Goal: Information Seeking & Learning: Learn about a topic

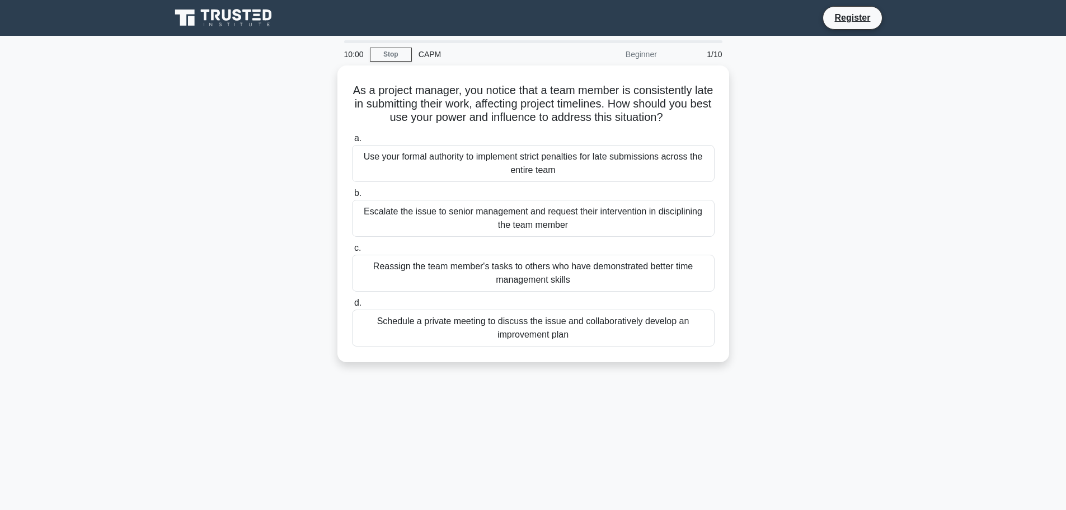
scroll to position [602, 0]
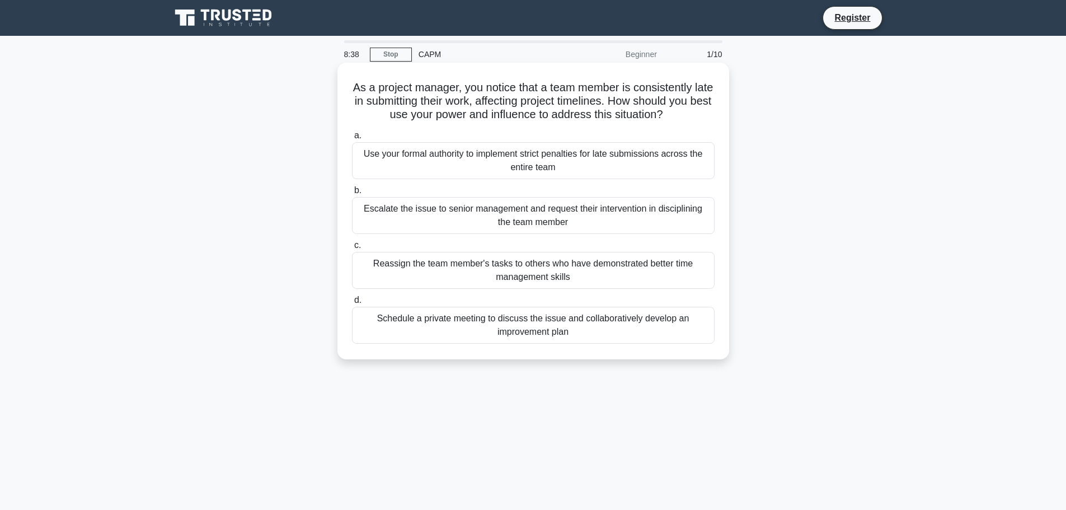
click at [439, 216] on div "Escalate the issue to senior management and request their intervention in disci…" at bounding box center [533, 215] width 362 height 37
click at [352, 194] on input "b. Escalate the issue to senior management and request their intervention in di…" at bounding box center [352, 190] width 0 height 7
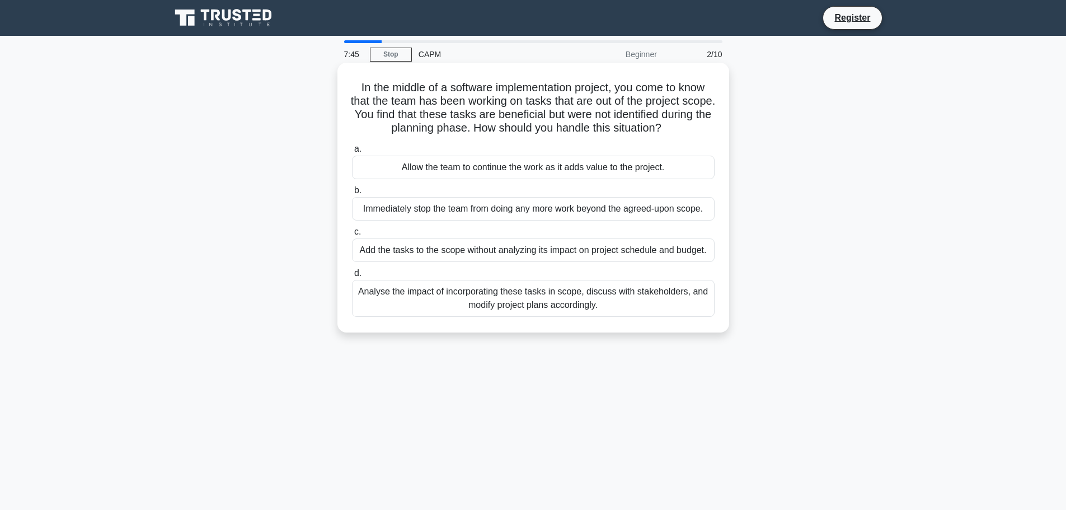
click at [572, 298] on div "Analyse the impact of incorporating these tasks in scope, discuss with stakehol…" at bounding box center [533, 298] width 362 height 37
click at [352, 277] on input "d. Analyse the impact of incorporating these tasks in scope, discuss with stake…" at bounding box center [352, 273] width 0 height 7
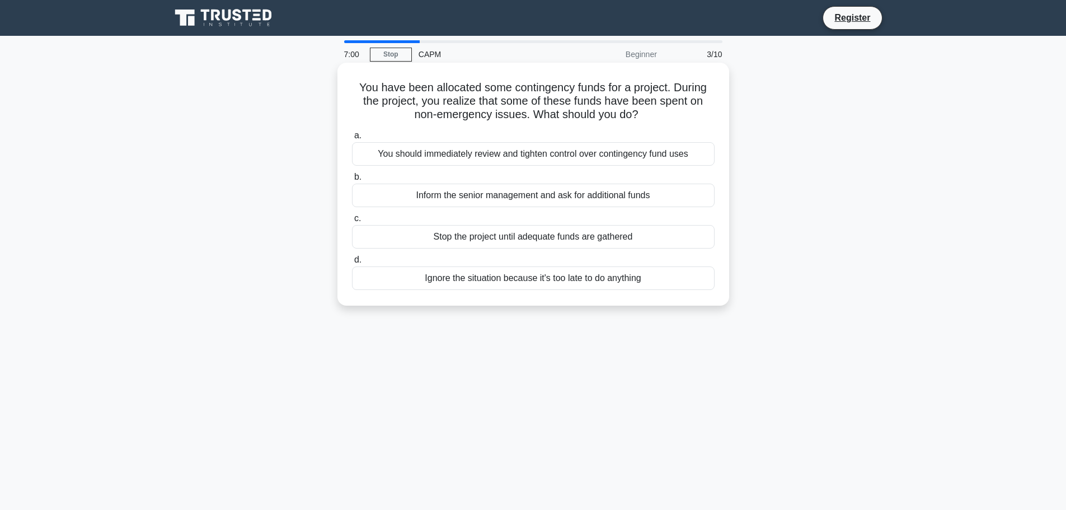
click at [502, 154] on div "You should immediately review and tighten control over contingency fund uses" at bounding box center [533, 153] width 362 height 23
click at [352, 139] on input "a. You should immediately review and tighten control over contingency fund uses" at bounding box center [352, 135] width 0 height 7
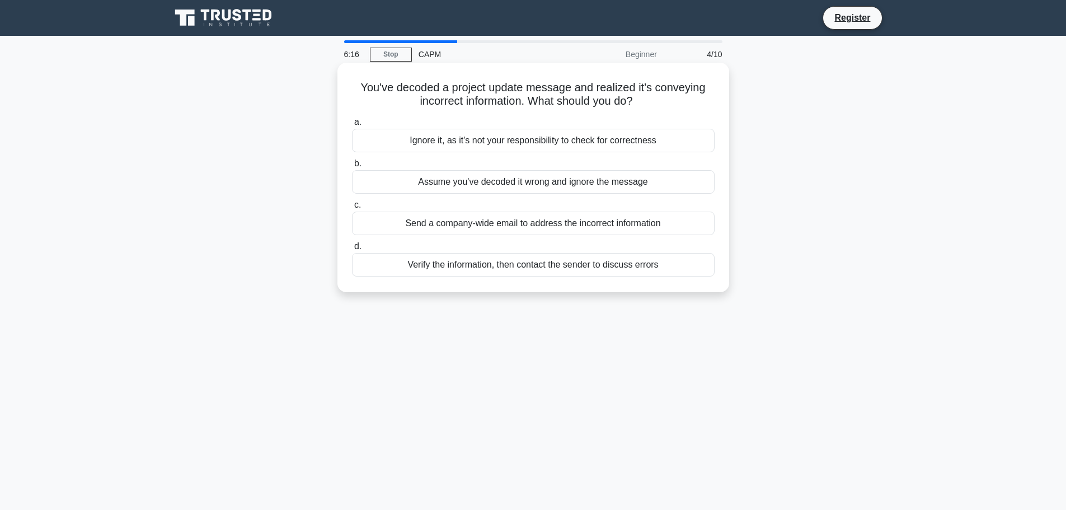
click at [513, 267] on div "Verify the information, then contact the sender to discuss errors" at bounding box center [533, 264] width 362 height 23
click at [352, 250] on input "d. Verify the information, then contact the sender to discuss errors" at bounding box center [352, 246] width 0 height 7
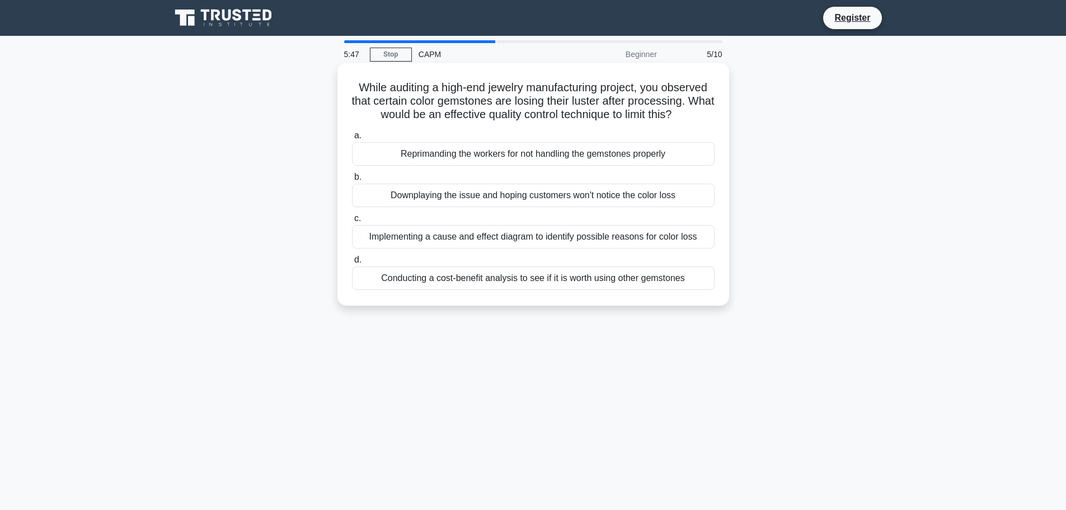
click at [480, 237] on div "Implementing a cause and effect diagram to identify possible reasons for color …" at bounding box center [533, 236] width 362 height 23
click at [352, 222] on input "c. Implementing a cause and effect diagram to identify possible reasons for col…" at bounding box center [352, 218] width 0 height 7
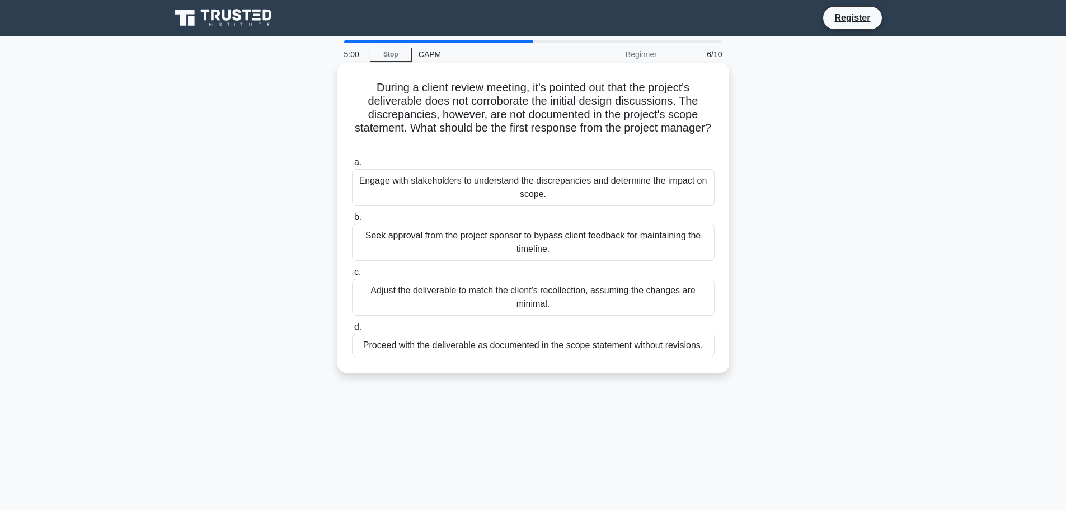
click at [435, 186] on div "Engage with stakeholders to understand the discrepancies and determine the impa…" at bounding box center [533, 187] width 362 height 37
click at [352, 166] on input "a. Engage with stakeholders to understand the discrepancies and determine the i…" at bounding box center [352, 162] width 0 height 7
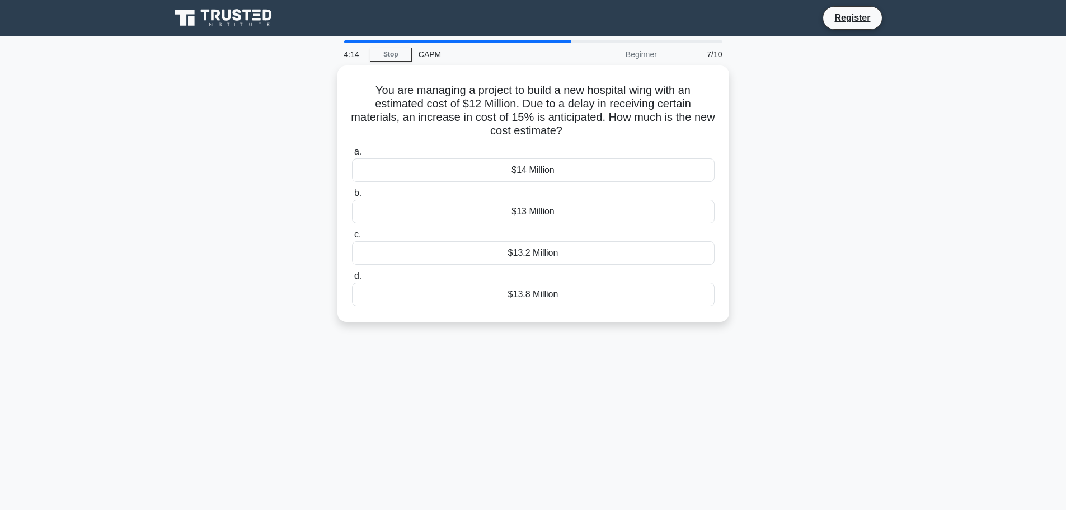
click at [840, 465] on div "4:14 Stop CAPM Beginner 7/10 You are managing a project to build a new hospital…" at bounding box center [533, 319] width 738 height 559
click at [475, 294] on div "$13.8 Million" at bounding box center [533, 291] width 362 height 23
click at [352, 277] on input "d. $13.8 Million" at bounding box center [352, 273] width 0 height 7
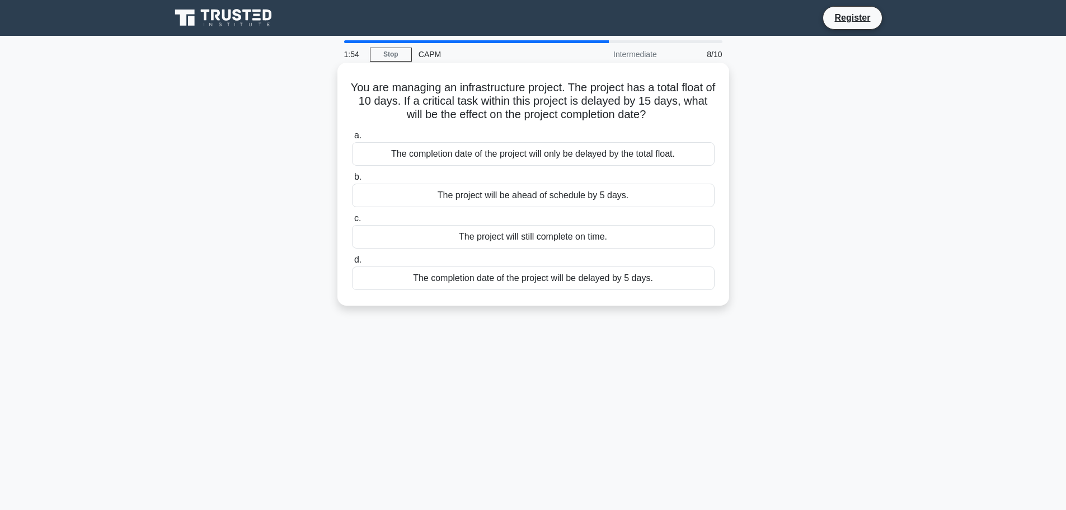
click at [521, 278] on div "The completion date of the project will be delayed by 5 days." at bounding box center [533, 277] width 362 height 23
click at [352, 263] on input "d. The completion date of the project will be delayed by 5 days." at bounding box center [352, 259] width 0 height 7
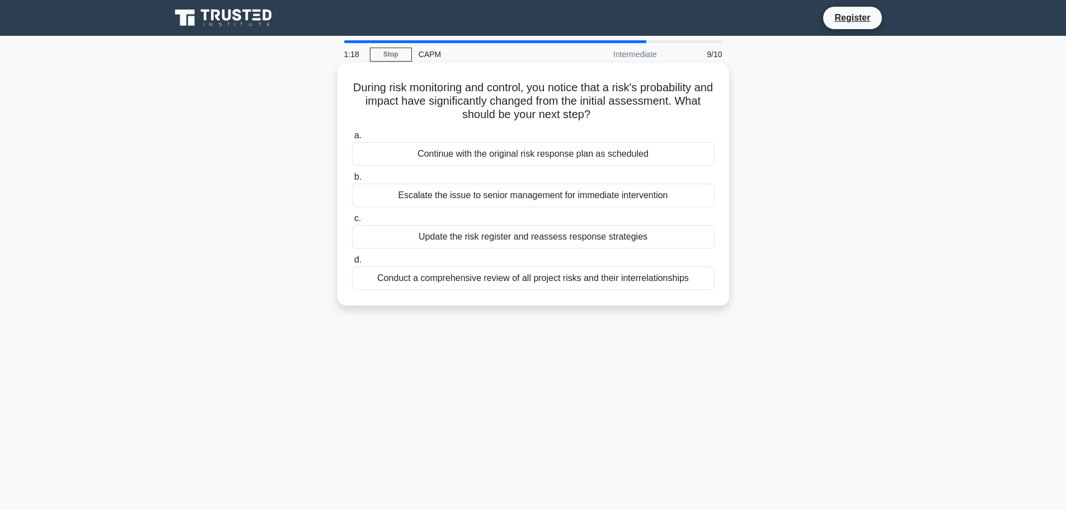
click at [555, 281] on div "Conduct a comprehensive review of all project risks and their interrelationships" at bounding box center [533, 277] width 362 height 23
click at [352, 263] on input "d. Conduct a comprehensive review of all project risks and their interrelations…" at bounding box center [352, 259] width 0 height 7
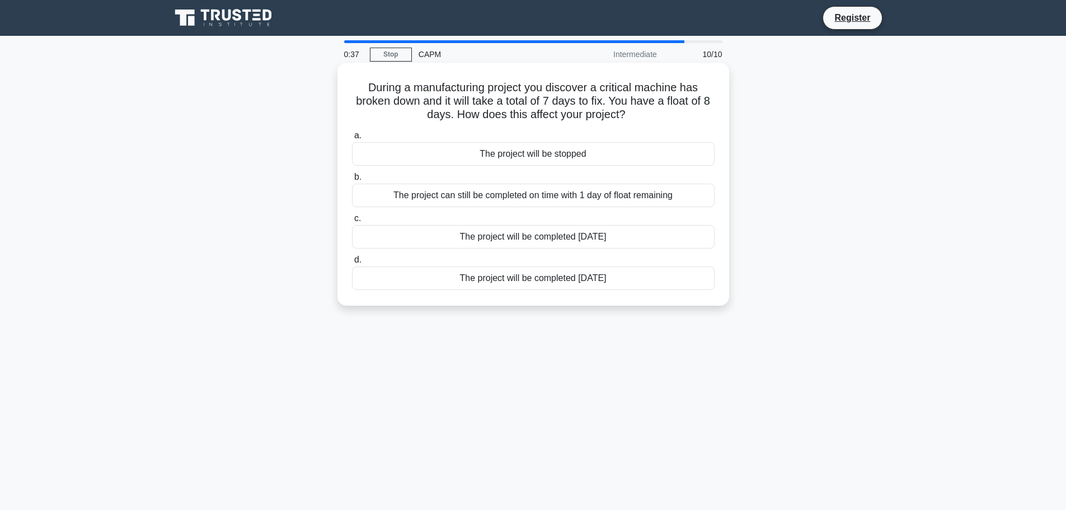
click at [520, 280] on div "The project will be completed [DATE]" at bounding box center [533, 277] width 362 height 23
click at [352, 263] on input "d. The project will be completed 7 days later" at bounding box center [352, 259] width 0 height 7
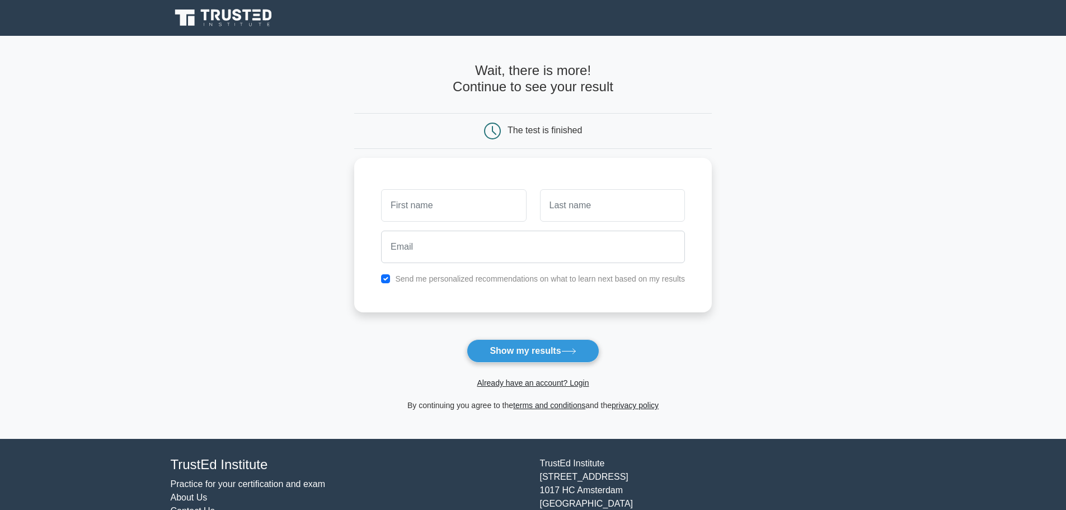
scroll to position [602, 0]
click at [444, 206] on input "text" at bounding box center [453, 202] width 145 height 32
type input "stella"
click at [558, 218] on input "text" at bounding box center [612, 202] width 145 height 32
type input "kirabo"
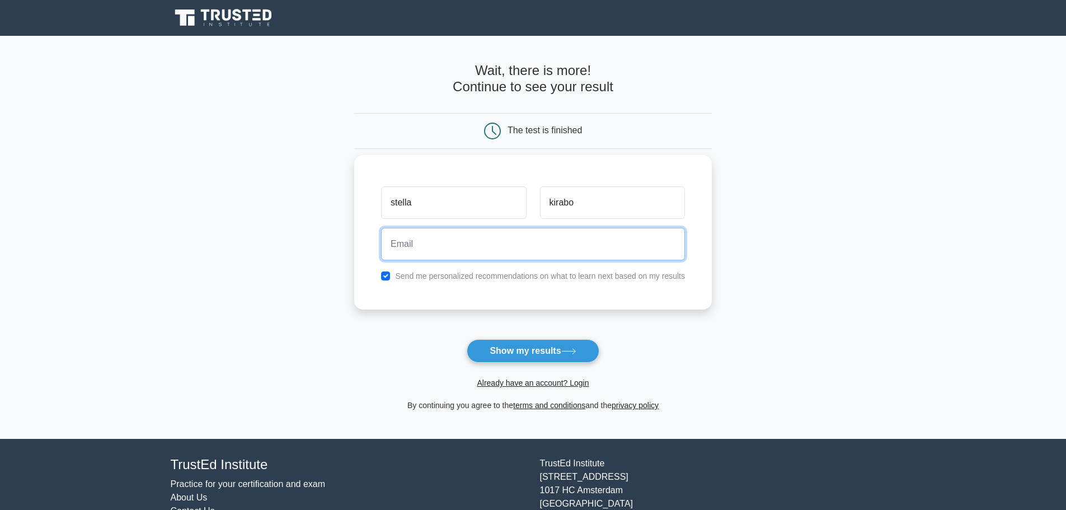
click at [520, 250] on input "email" at bounding box center [533, 244] width 304 height 32
type input "kirabostella64@gmail.com"
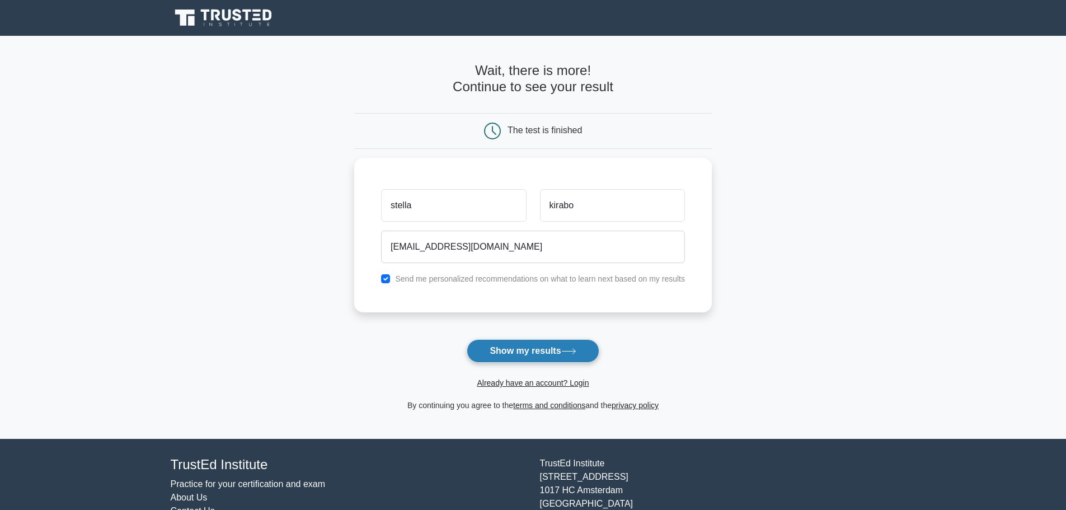
click at [576, 349] on icon at bounding box center [568, 351] width 15 height 6
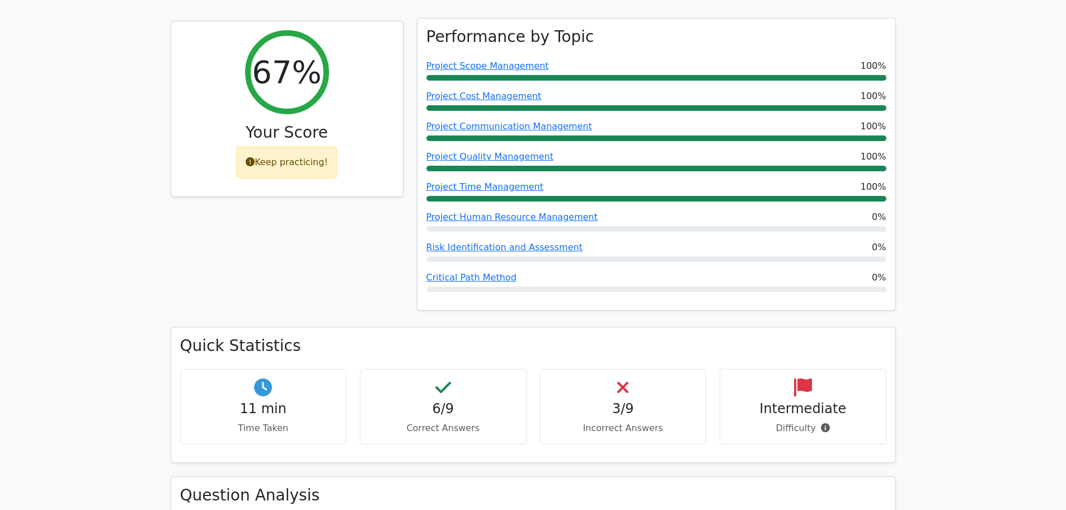
scroll to position [503, 0]
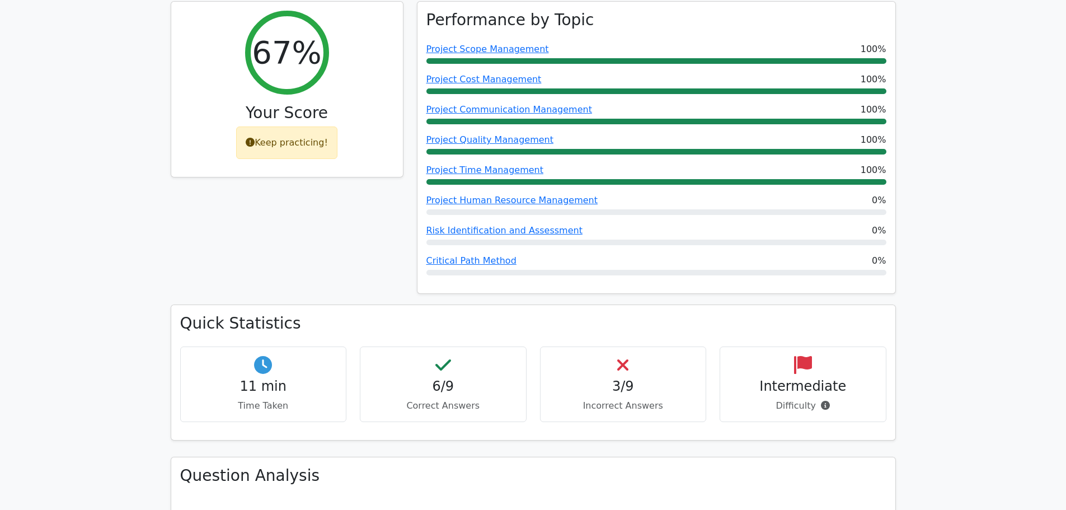
click at [611, 346] on div "3/9 Incorrect Answers" at bounding box center [623, 384] width 167 height 76
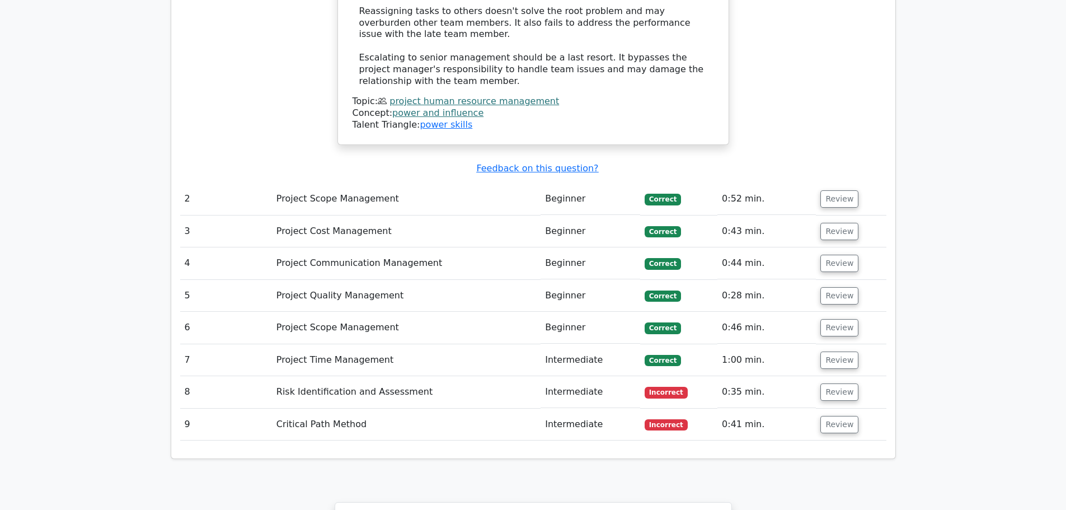
scroll to position [1622, 0]
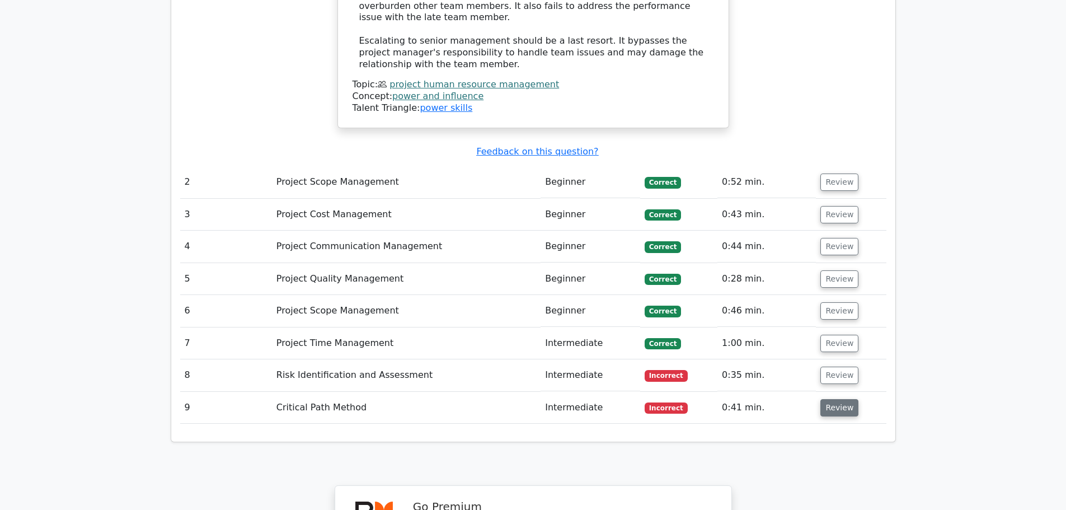
click at [829, 399] on button "Review" at bounding box center [839, 407] width 38 height 17
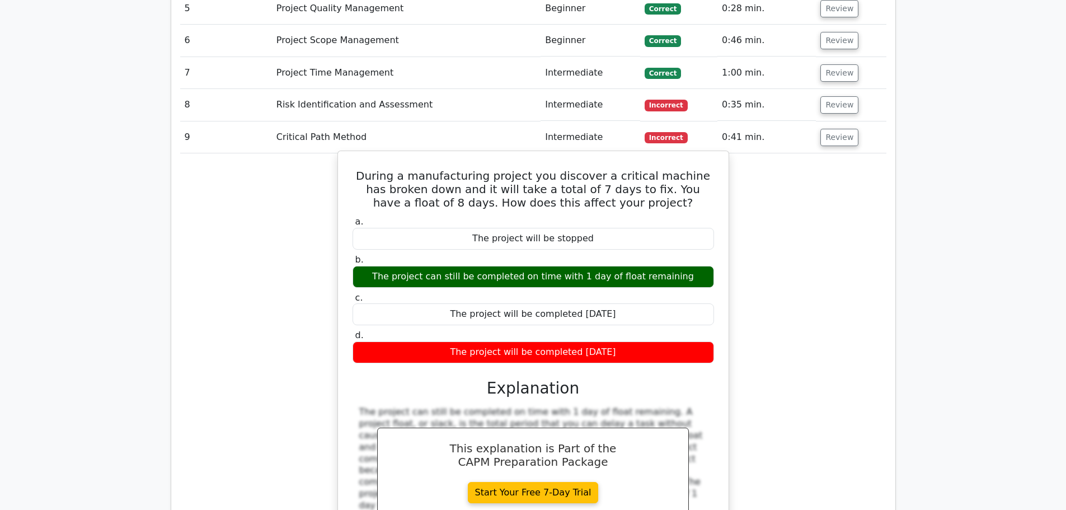
scroll to position [1958, 0]
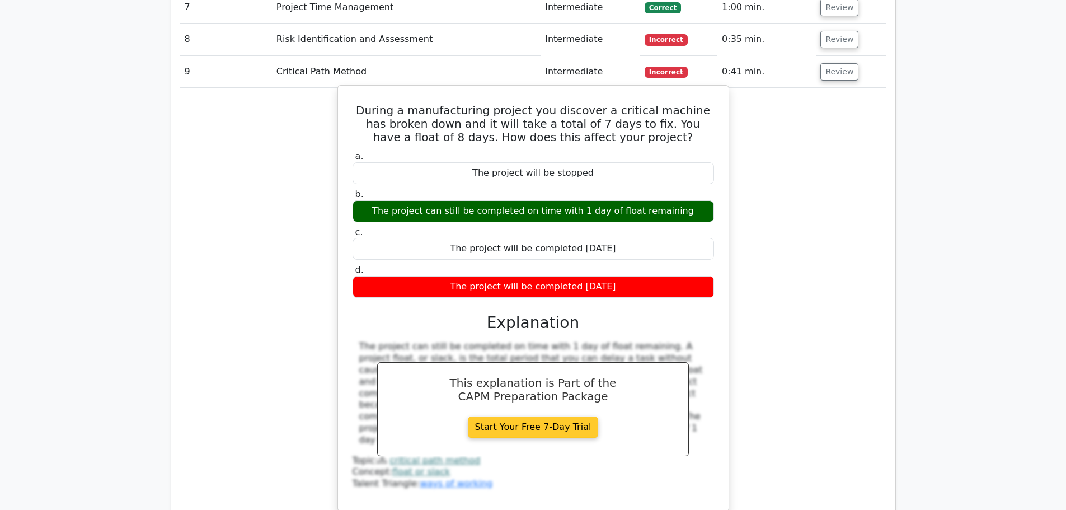
click at [487, 416] on link "Start Your Free 7-Day Trial" at bounding box center [533, 426] width 131 height 21
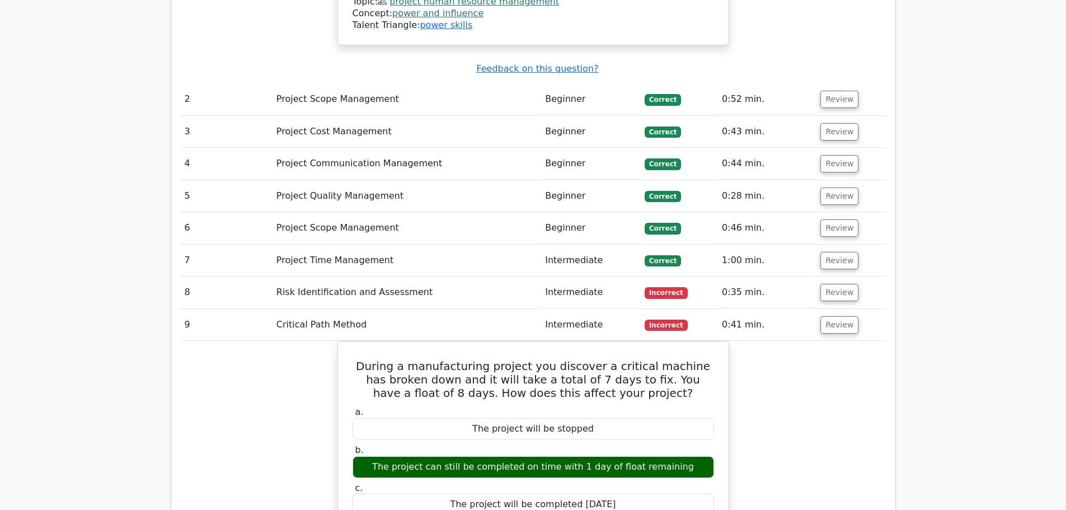
scroll to position [1678, 0]
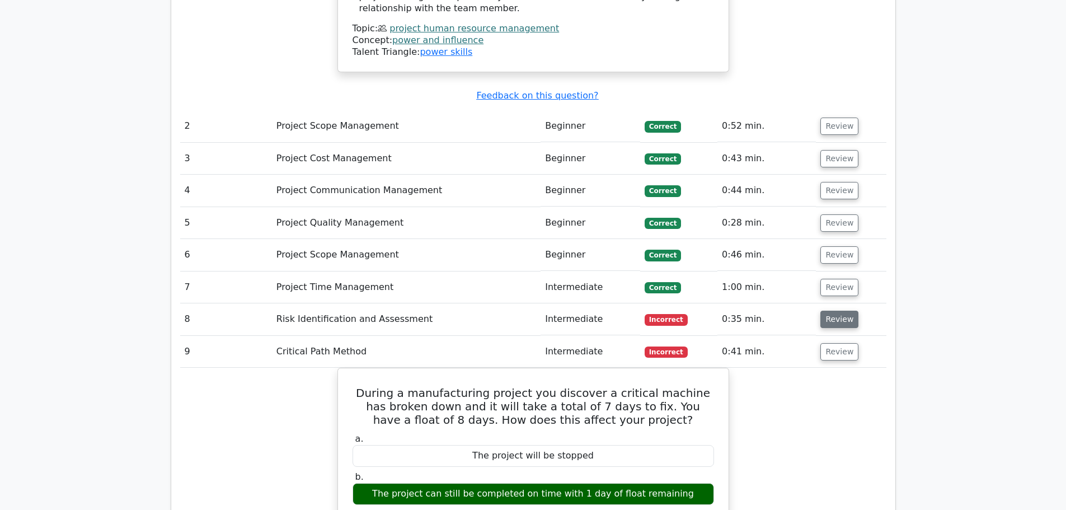
click at [823, 310] on button "Review" at bounding box center [839, 318] width 38 height 17
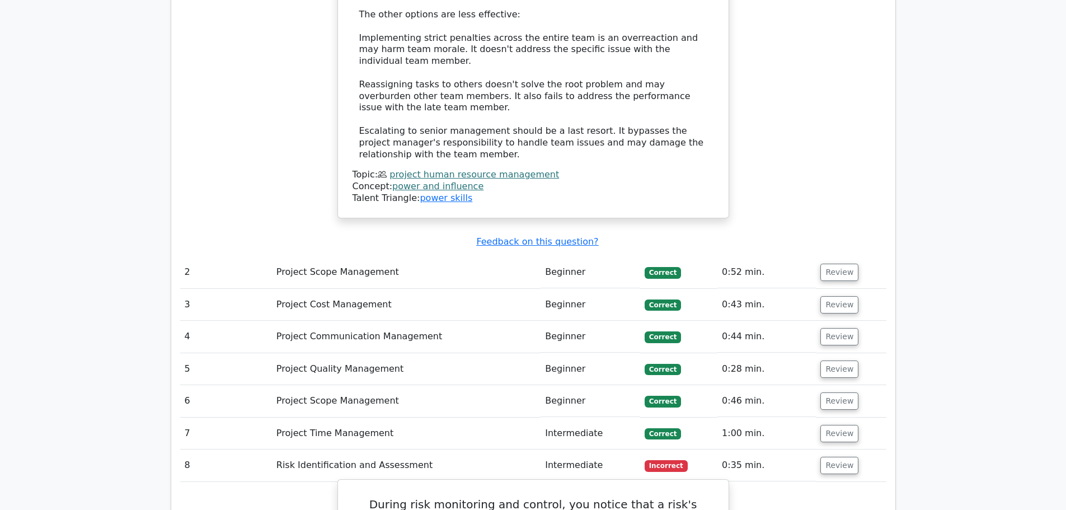
scroll to position [1510, 0]
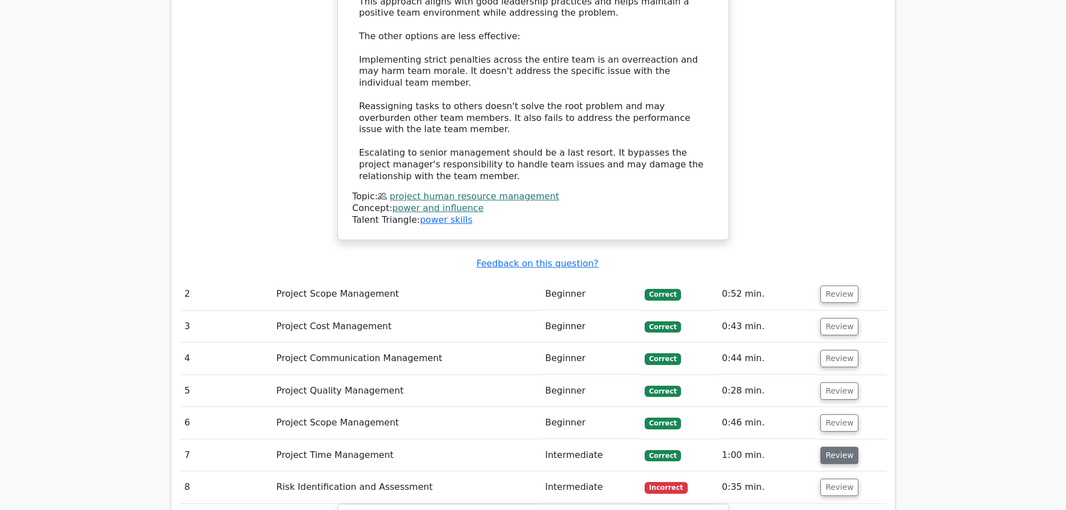
click at [821, 446] on button "Review" at bounding box center [839, 454] width 38 height 17
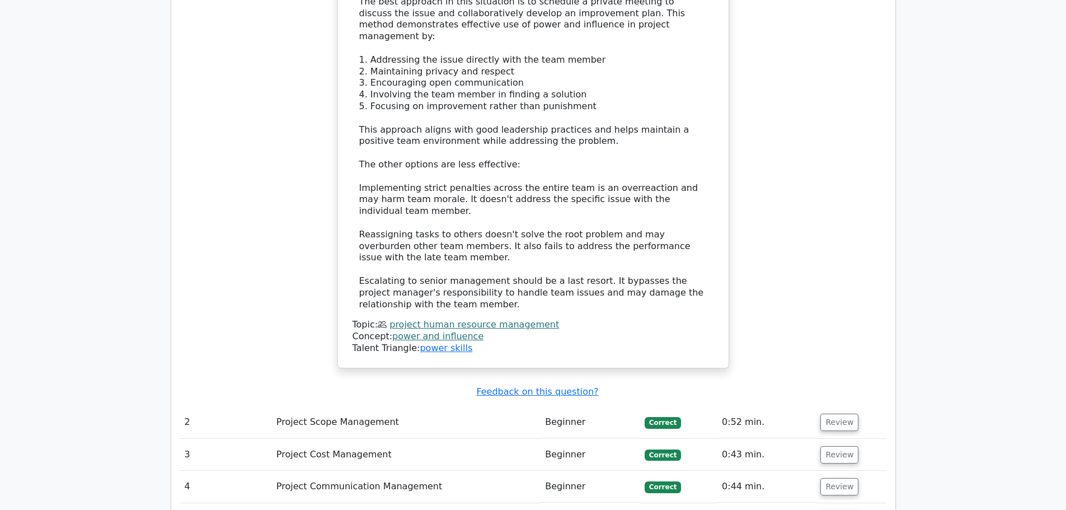
scroll to position [1454, 0]
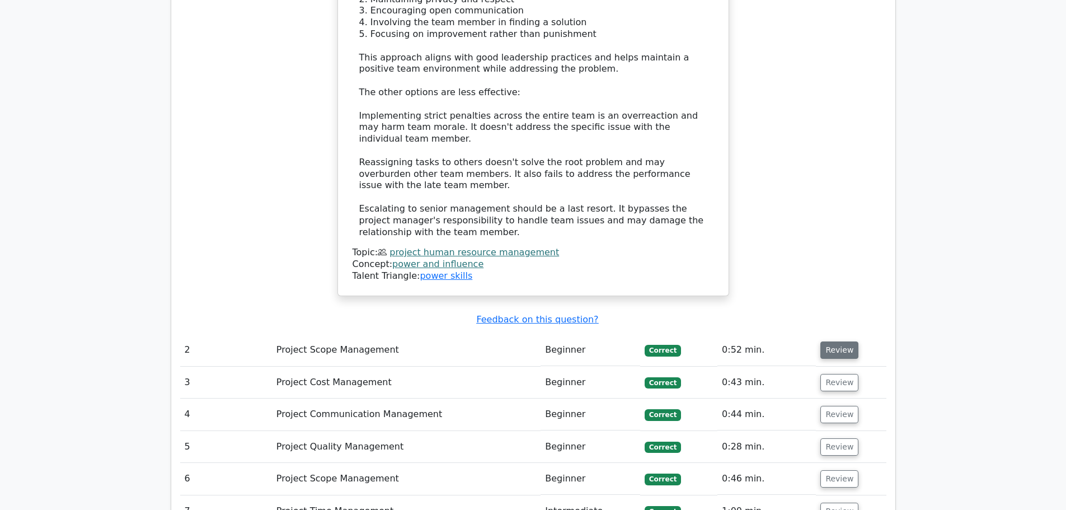
click at [831, 341] on button "Review" at bounding box center [839, 349] width 38 height 17
